Goal: Task Accomplishment & Management: Manage account settings

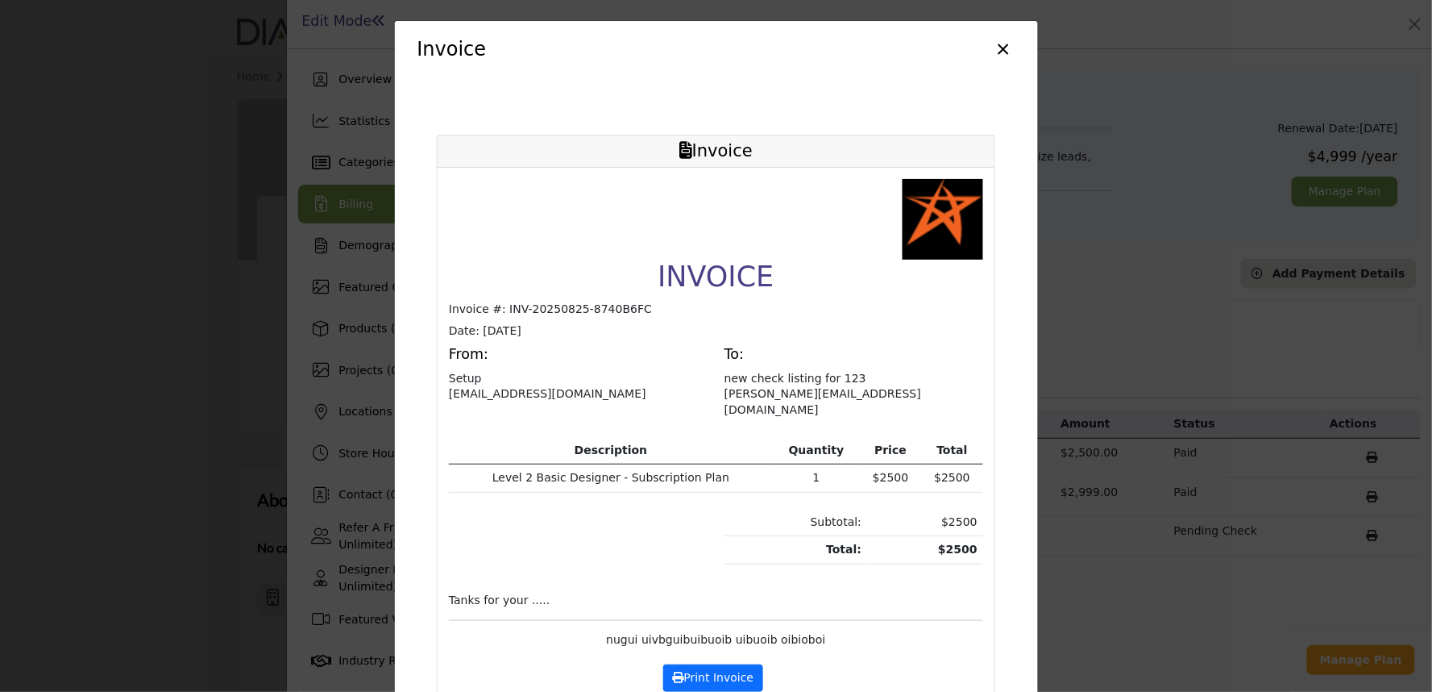
scroll to position [73, 0]
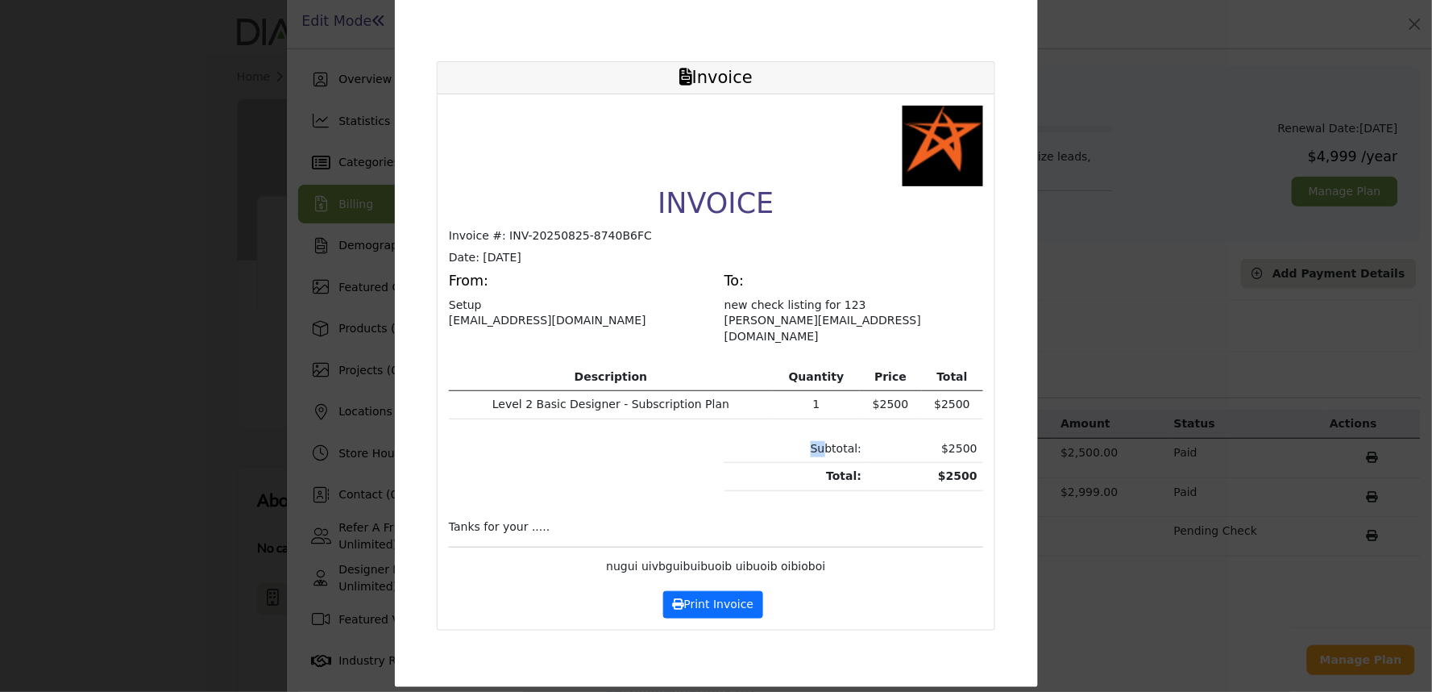
drag, startPoint x: 829, startPoint y: 430, endPoint x: 998, endPoint y: 450, distance: 170.4
click at [998, 450] on div "Invoice INVOICE Invoice #: INV-20250825-8740B6FC Date: 2025-08-21 From: Setup i…" at bounding box center [716, 345] width 575 height 637
click at [563, 405] on div "INVOICE Invoice #: INV-20250825-8740B6FC Date: 2025-08-21 From: Setup info@insi…" at bounding box center [716, 340] width 534 height 469
click at [673, 598] on icon at bounding box center [678, 603] width 11 height 11
drag, startPoint x: 23, startPoint y: 413, endPoint x: 143, endPoint y: 417, distance: 121.0
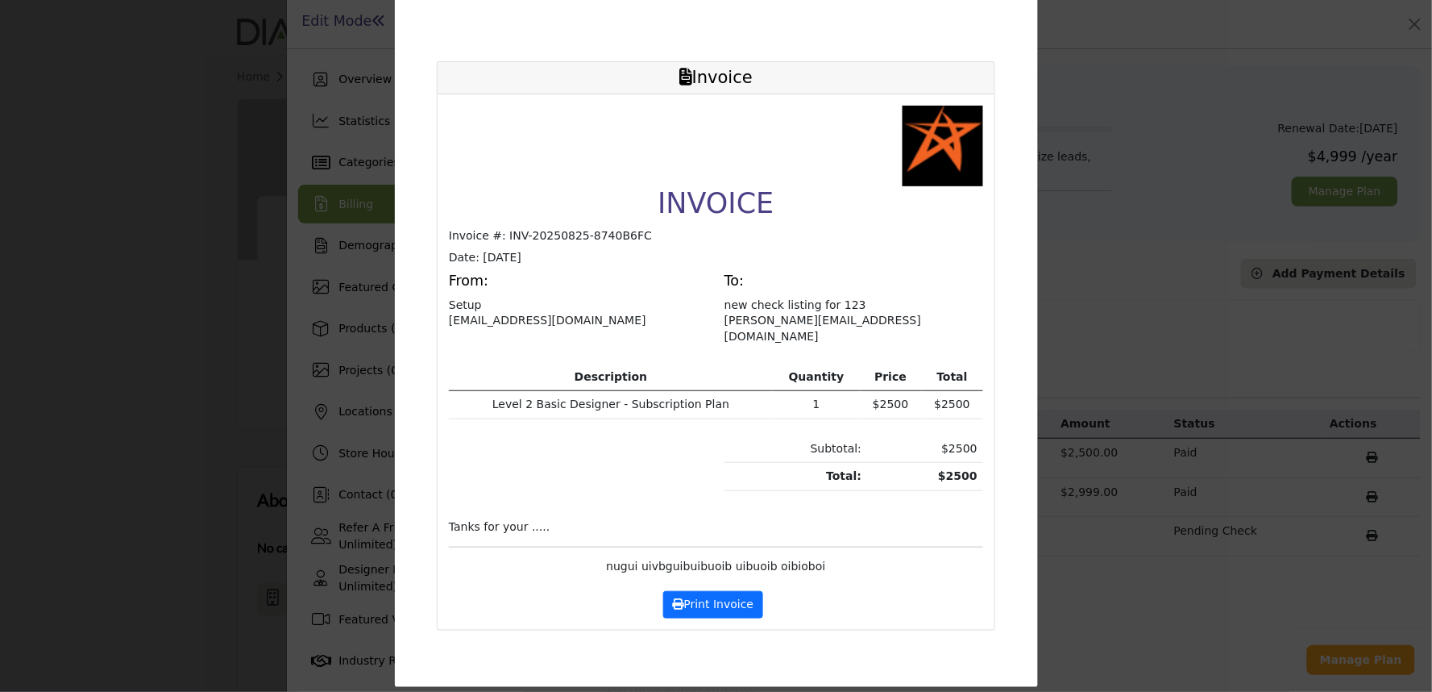
click at [143, 417] on div "Invoice × Invoice INVOICE Invoice #: INV-20250825-8740B6FC Date: 2025-08-21 Fro…" at bounding box center [716, 346] width 1432 height 692
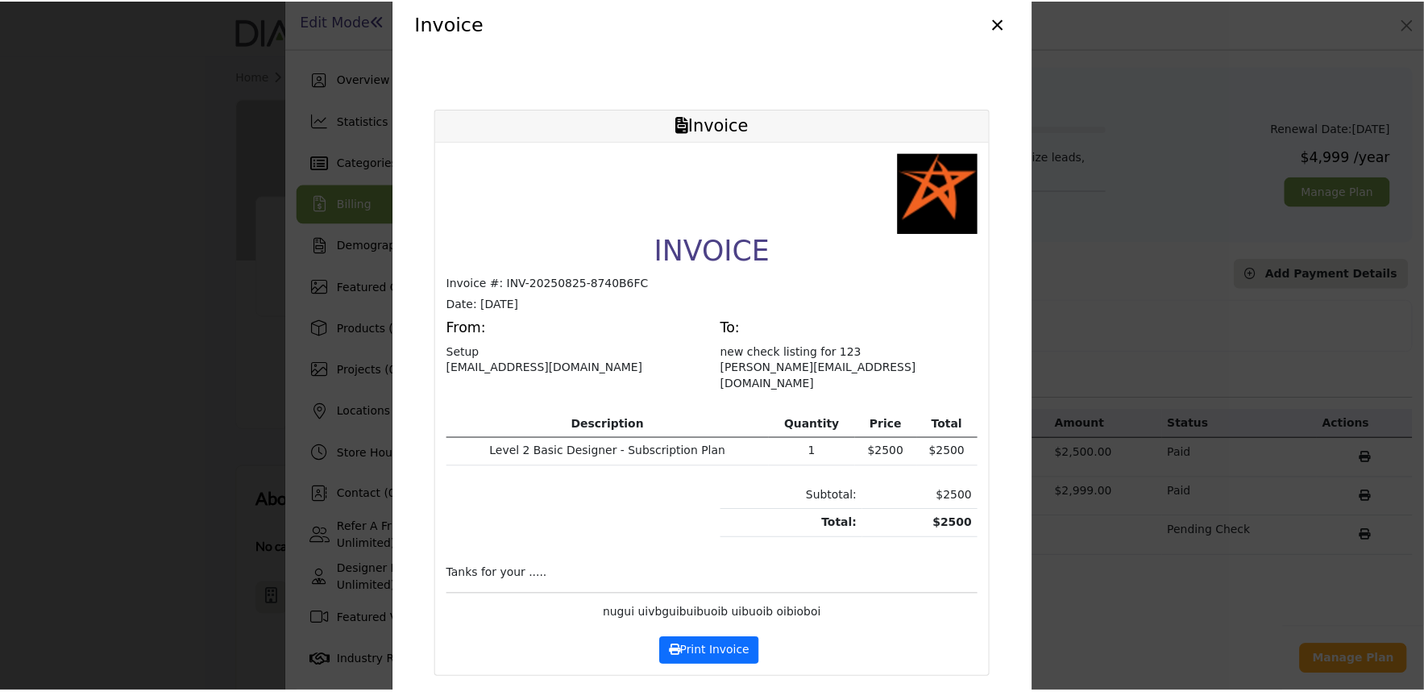
scroll to position [0, 0]
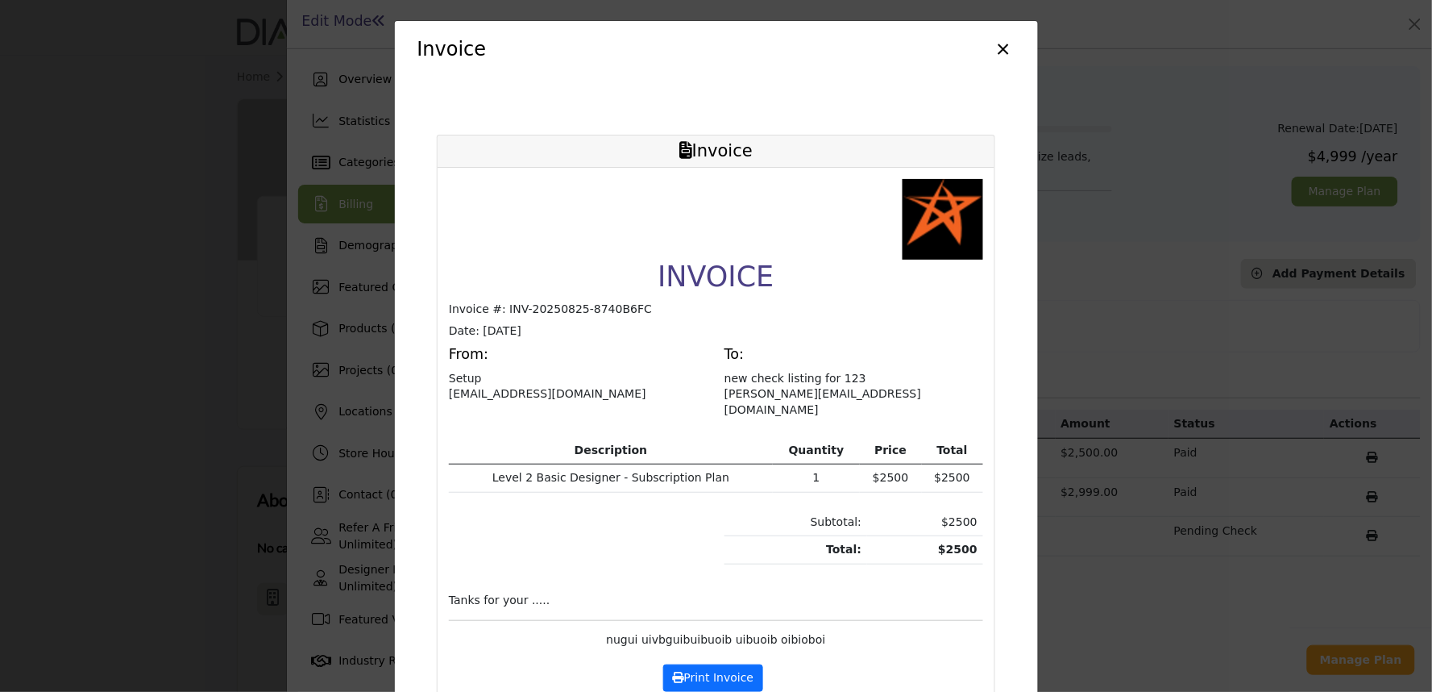
click at [992, 46] on button "×" at bounding box center [1003, 47] width 23 height 31
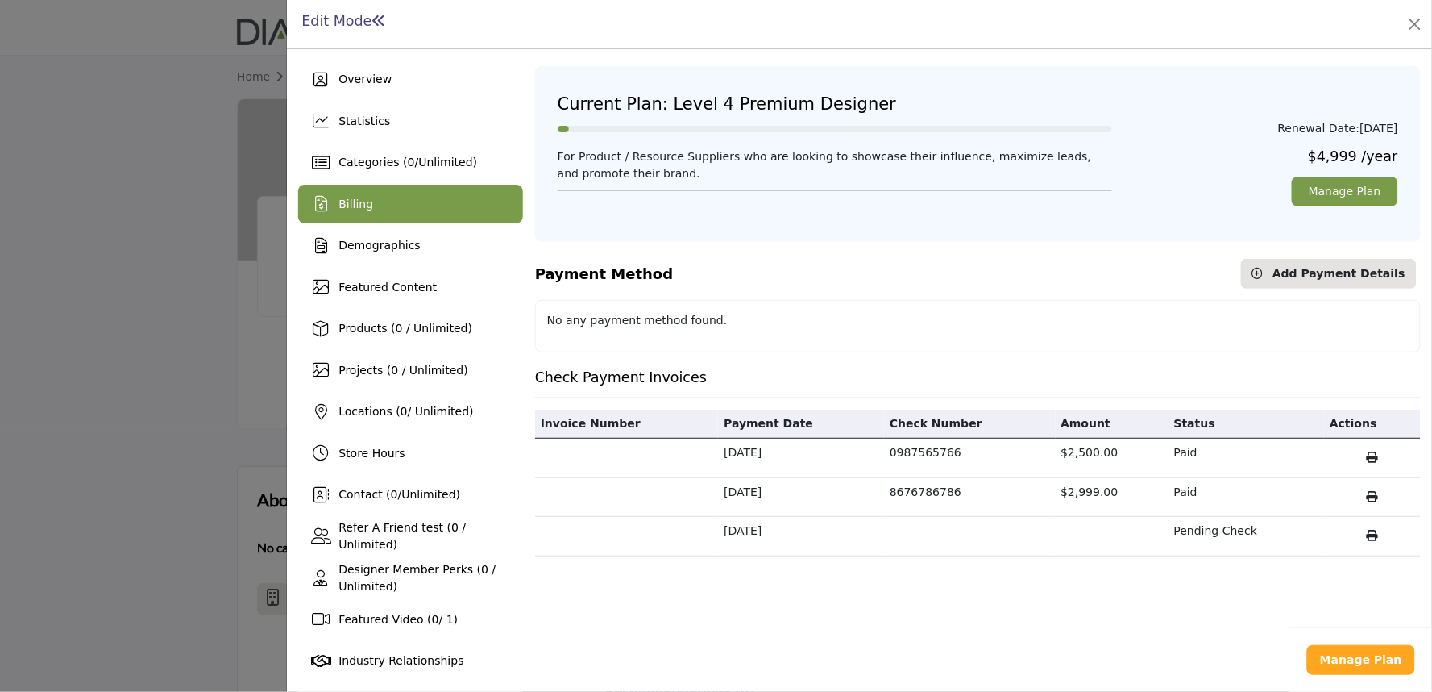
click at [52, 388] on div at bounding box center [716, 346] width 1432 height 692
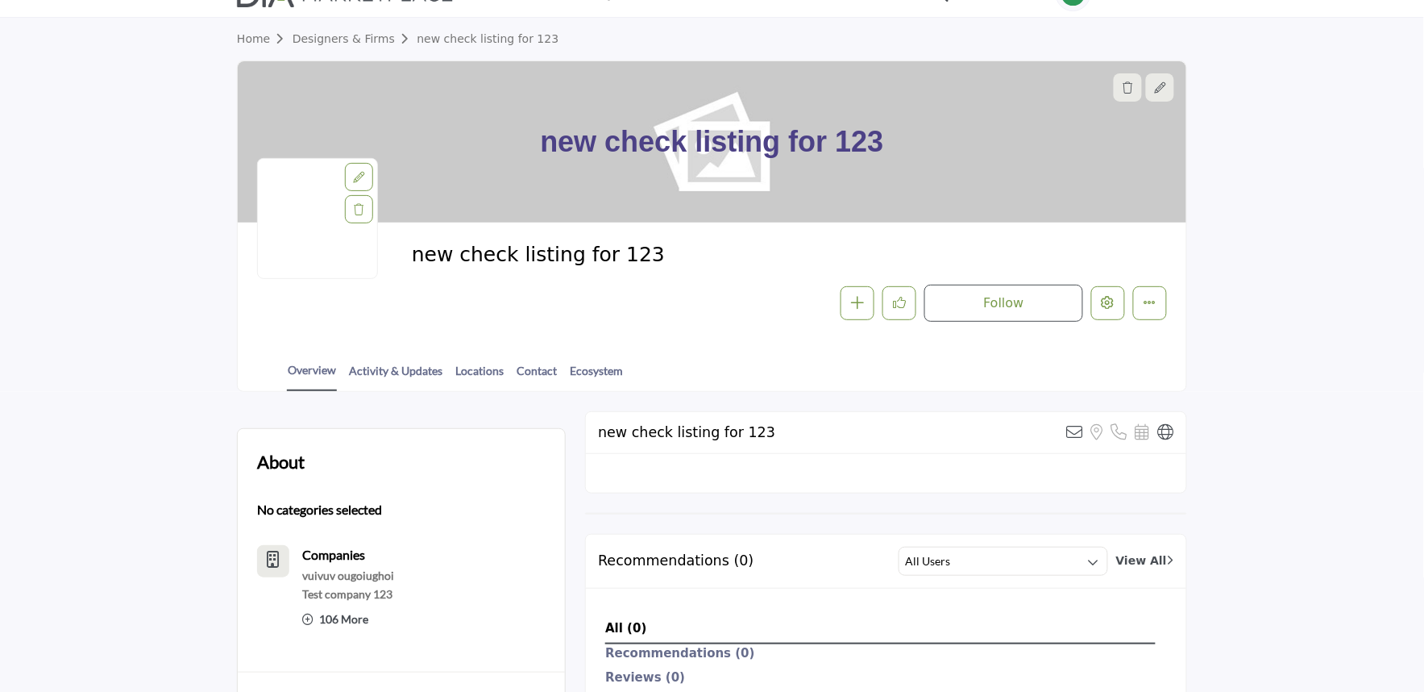
scroll to position [447, 0]
